Goal: Navigation & Orientation: Find specific page/section

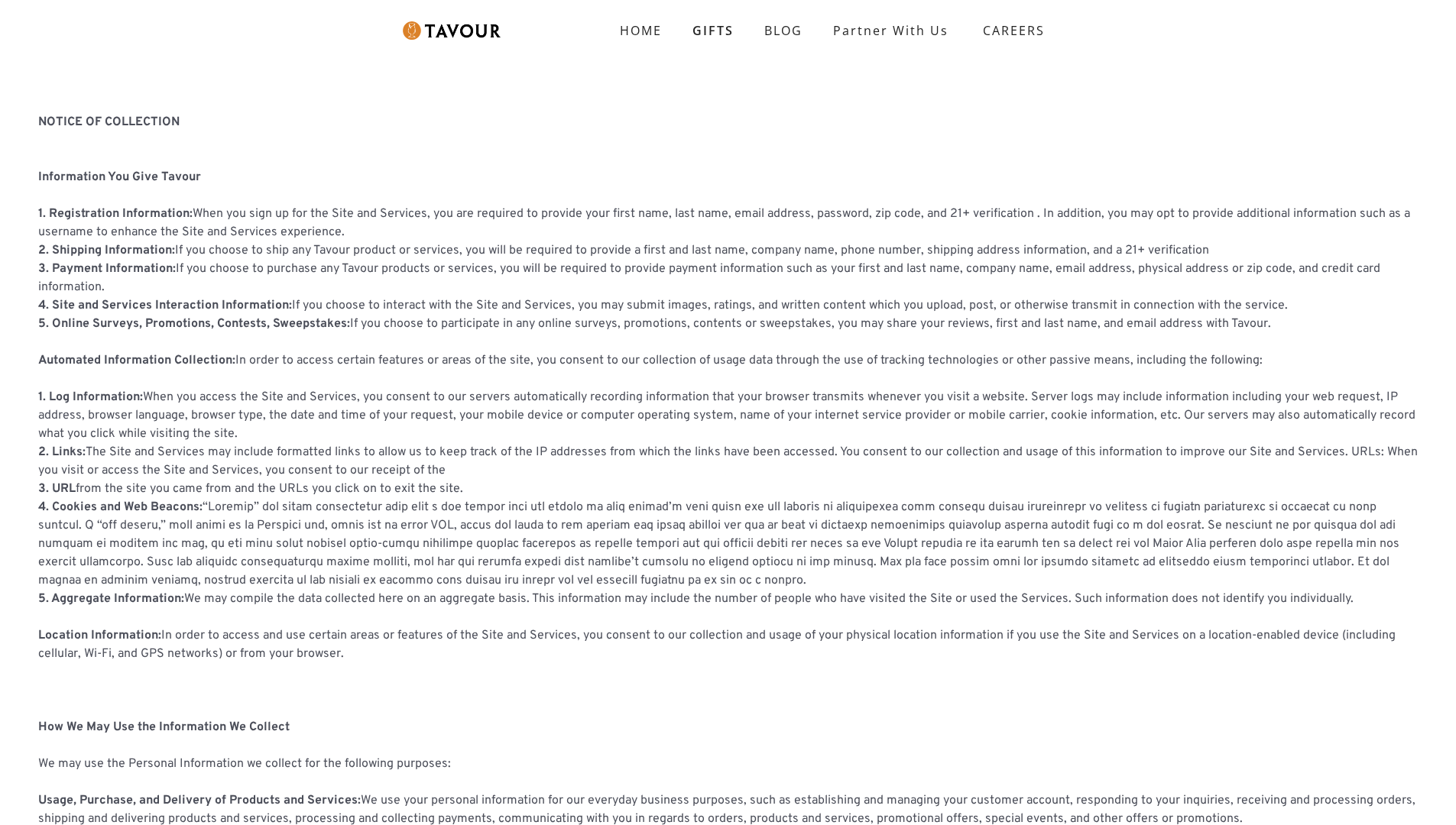
click at [891, 30] on link "partner with us" at bounding box center [891, 30] width 146 height 30
